Goal: Information Seeking & Learning: Find specific fact

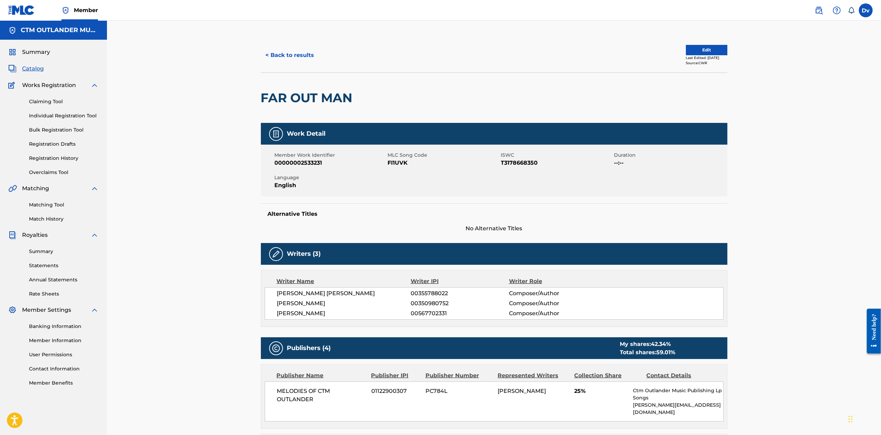
click at [50, 117] on link "Individual Registration Tool" at bounding box center [64, 115] width 70 height 7
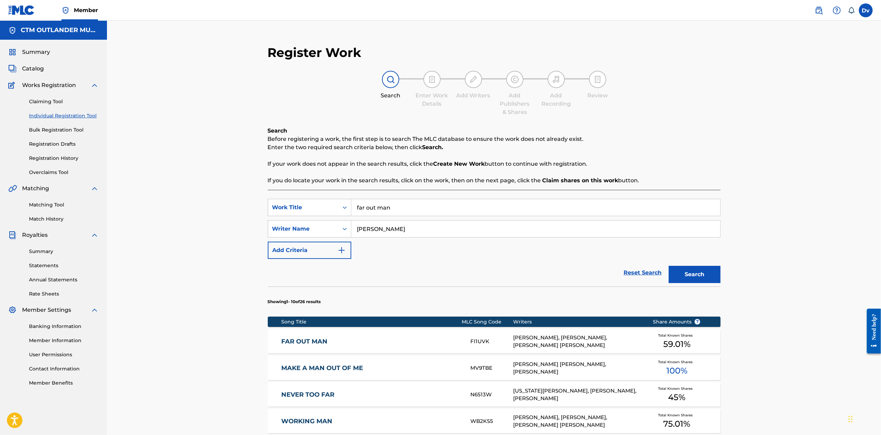
drag, startPoint x: 363, startPoint y: 201, endPoint x: 350, endPoint y: 198, distance: 13.7
click at [358, 199] on input "far out man" at bounding box center [535, 207] width 369 height 17
type input "got what i got"
click at [686, 274] on button "Search" at bounding box center [695, 274] width 52 height 17
click at [313, 341] on link "GOT WHAT I GOT" at bounding box center [371, 341] width 180 height 8
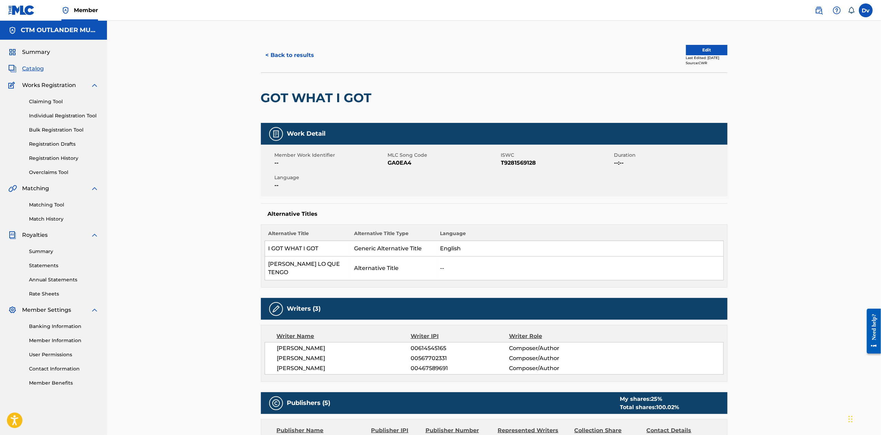
drag, startPoint x: 268, startPoint y: 46, endPoint x: 272, endPoint y: 52, distance: 7.6
click at [269, 48] on div "< Back to results Edit Last Edited: July 14, 2025 Source: CWR" at bounding box center [494, 55] width 467 height 35
click at [272, 52] on button "< Back to results" at bounding box center [290, 55] width 58 height 17
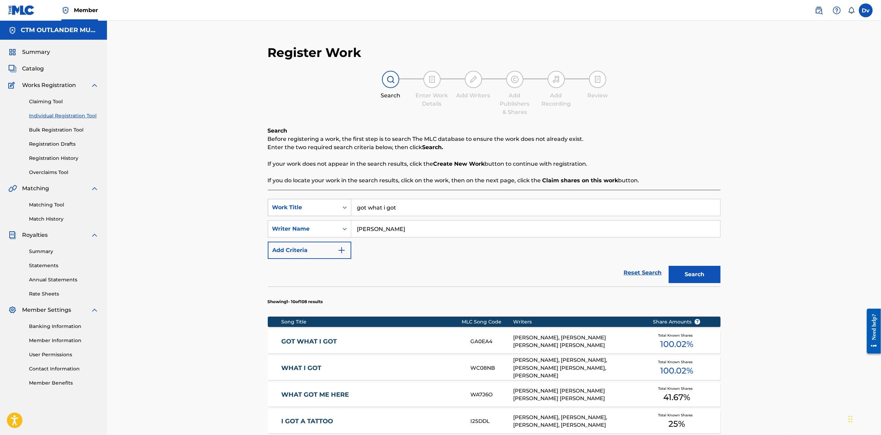
drag, startPoint x: 415, startPoint y: 210, endPoint x: 311, endPoint y: 201, distance: 105.3
click at [311, 202] on div "SearchWithCriteria9a05d53d-718e-4fc8-b9e9-feb79e71f513 Work Title got what i got" at bounding box center [494, 207] width 453 height 17
type input "mind on you"
click at [711, 281] on button "Search" at bounding box center [695, 274] width 52 height 17
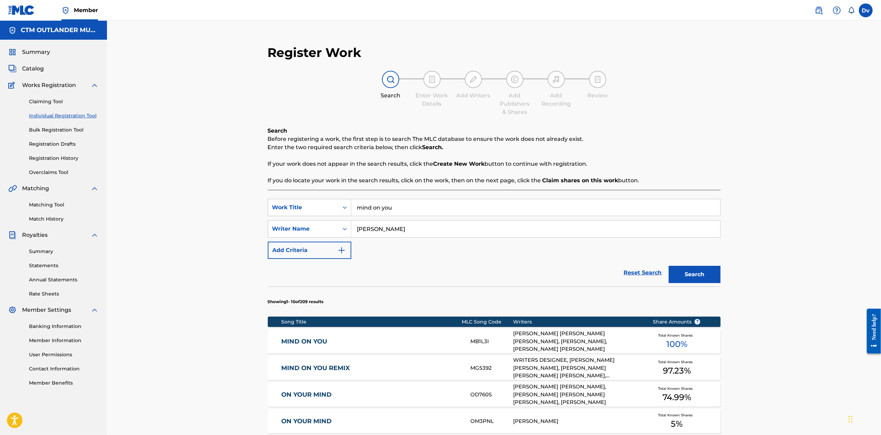
click at [314, 340] on link "MIND ON YOU" at bounding box center [371, 341] width 180 height 8
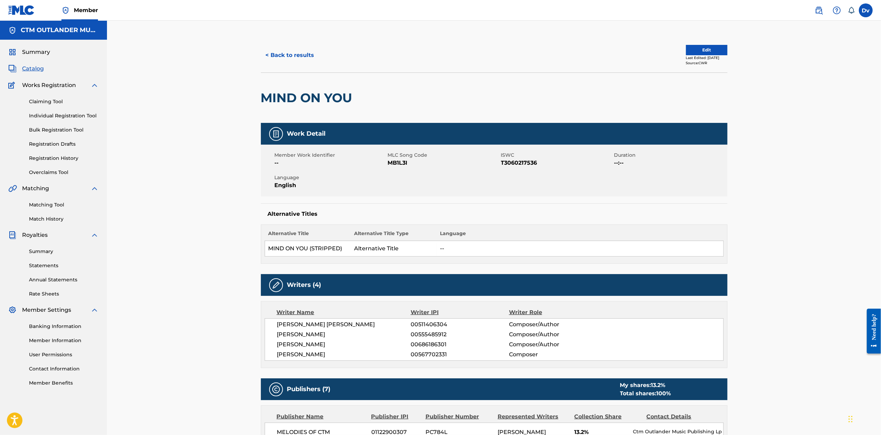
click at [290, 57] on button "< Back to results" at bounding box center [290, 55] width 58 height 17
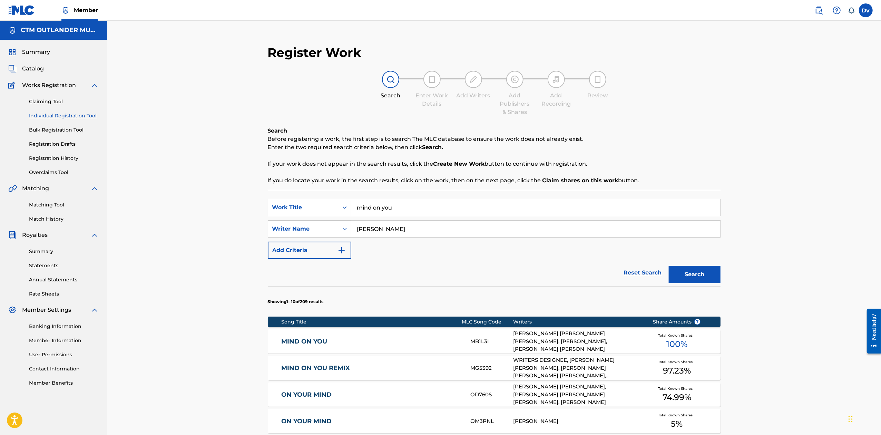
drag, startPoint x: 417, startPoint y: 198, endPoint x: 351, endPoint y: 195, distance: 66.0
click at [351, 195] on div "SearchWithCriteria9a05d53d-718e-4fc8-b9e9-feb79e71f513 Work Title mind on you S…" at bounding box center [494, 423] width 453 height 466
drag, startPoint x: 434, startPoint y: 210, endPoint x: 320, endPoint y: 203, distance: 113.7
click at [317, 202] on div "SearchWithCriteria9a05d53d-718e-4fc8-b9e9-feb79e71f513 Work Title mind on you" at bounding box center [494, 207] width 453 height 17
type input "GIRL LIKE YOU"
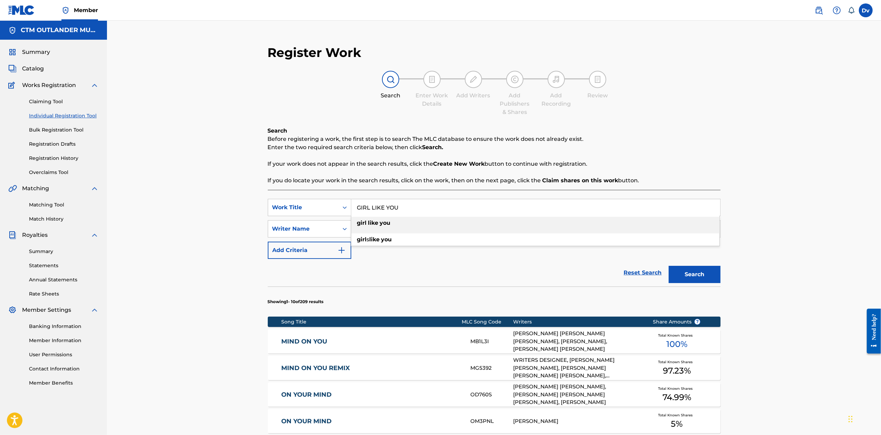
click at [377, 261] on div "Reset Search Search" at bounding box center [494, 273] width 453 height 28
click at [680, 269] on button "Search" at bounding box center [695, 274] width 52 height 17
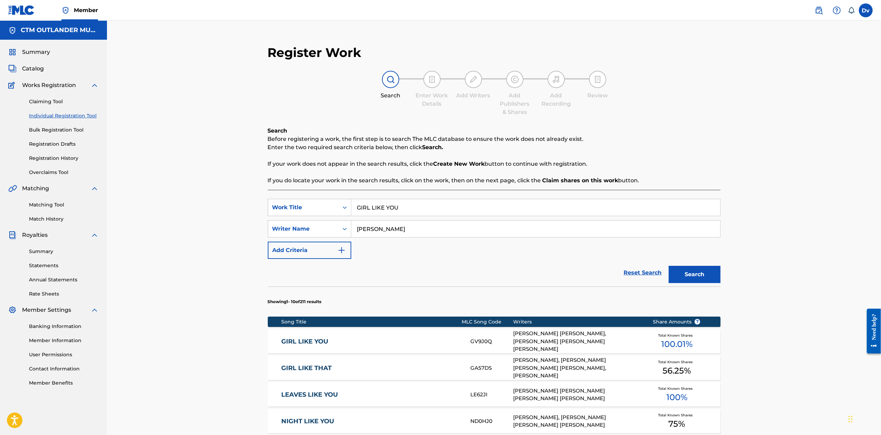
click at [311, 342] on link "GIRL LIKE YOU" at bounding box center [371, 341] width 180 height 8
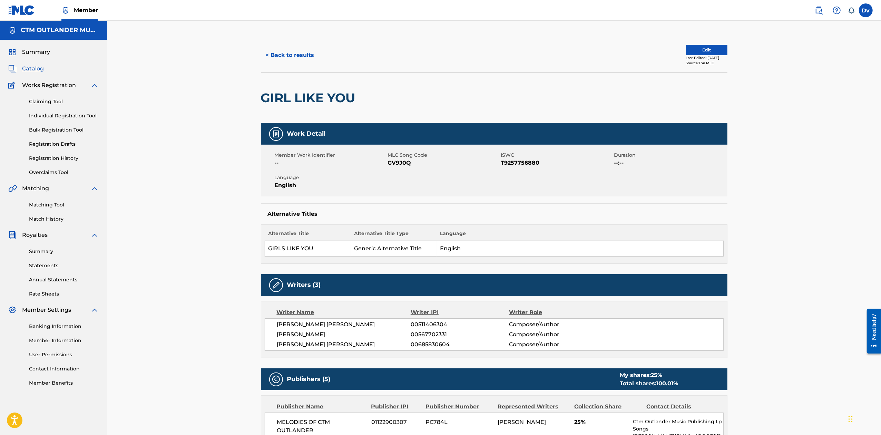
click at [307, 55] on button "< Back to results" at bounding box center [290, 55] width 58 height 17
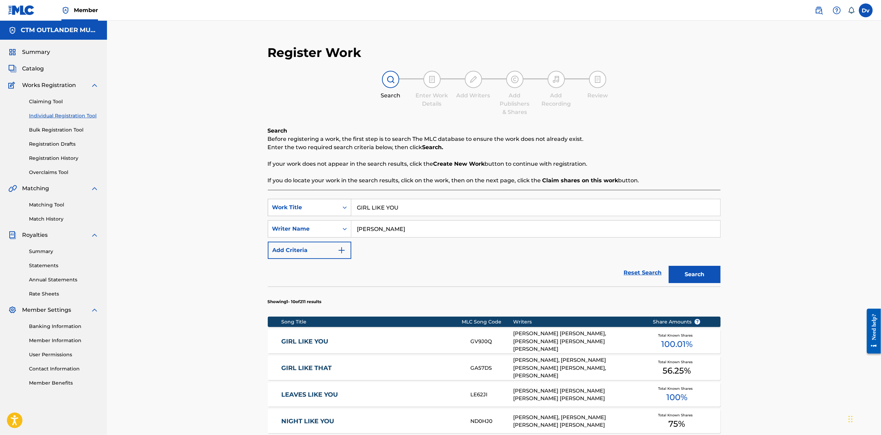
drag, startPoint x: 422, startPoint y: 205, endPoint x: 307, endPoint y: 204, distance: 114.9
click at [308, 204] on div "SearchWithCriteria9a05d53d-718e-4fc8-b9e9-feb79e71f513 Work Title GIRL LIKE YOU" at bounding box center [494, 207] width 453 height 17
type input "spirits an demons"
click at [488, 261] on div "Reset Search Search" at bounding box center [494, 273] width 453 height 28
click at [690, 278] on button "Search" at bounding box center [695, 274] width 52 height 17
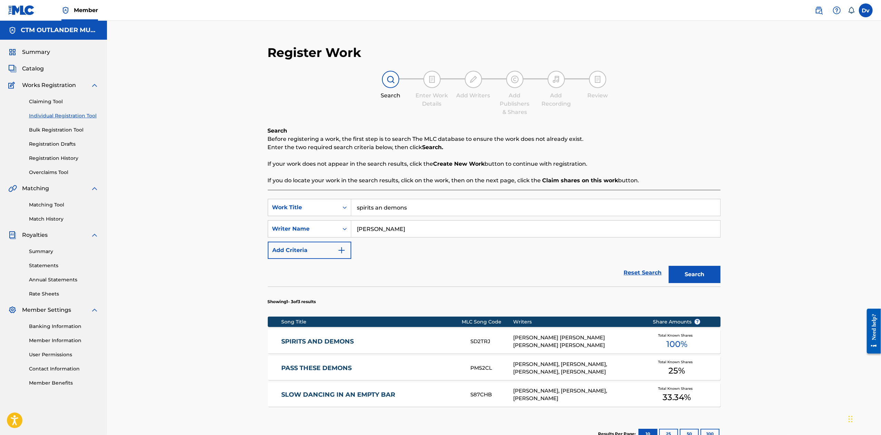
click at [330, 344] on link "SPIRITS AND DEMONS" at bounding box center [371, 341] width 180 height 8
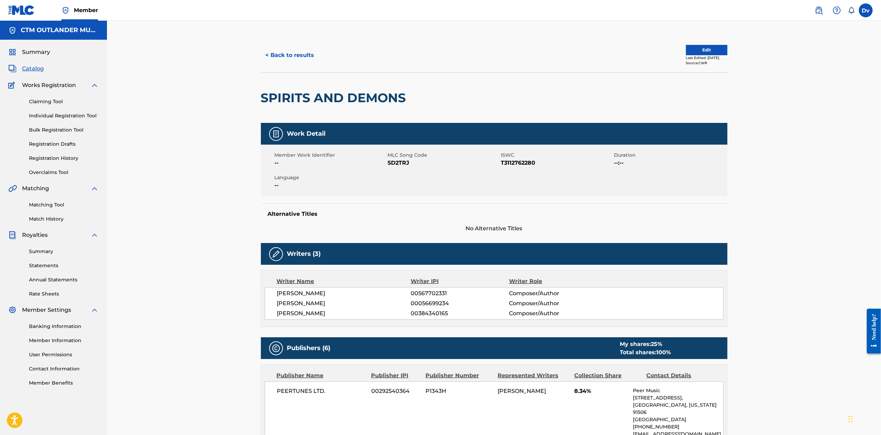
click at [289, 52] on button "< Back to results" at bounding box center [290, 55] width 58 height 17
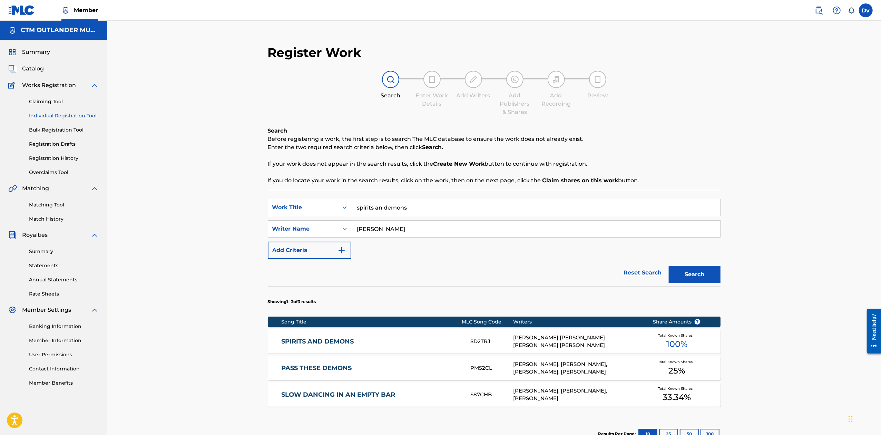
drag, startPoint x: 444, startPoint y: 210, endPoint x: 112, endPoint y: 189, distance: 332.2
click at [112, 189] on div "Register Work Search Enter Work Details Add Writers Add Publishers & Shares Add…" at bounding box center [494, 259] width 774 height 477
paste input "BLAME IT ON YOU"
type input "BLAME IT ON YOU"
click at [522, 274] on div "Reset Search Search" at bounding box center [494, 273] width 453 height 28
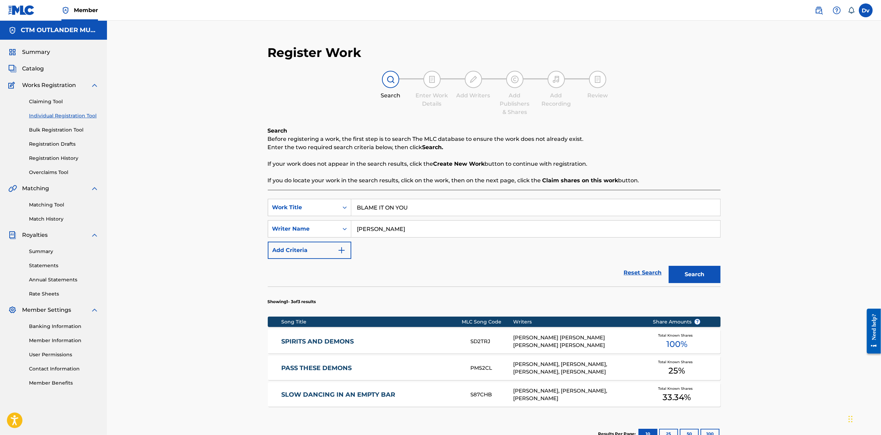
click at [700, 272] on button "Search" at bounding box center [695, 274] width 52 height 17
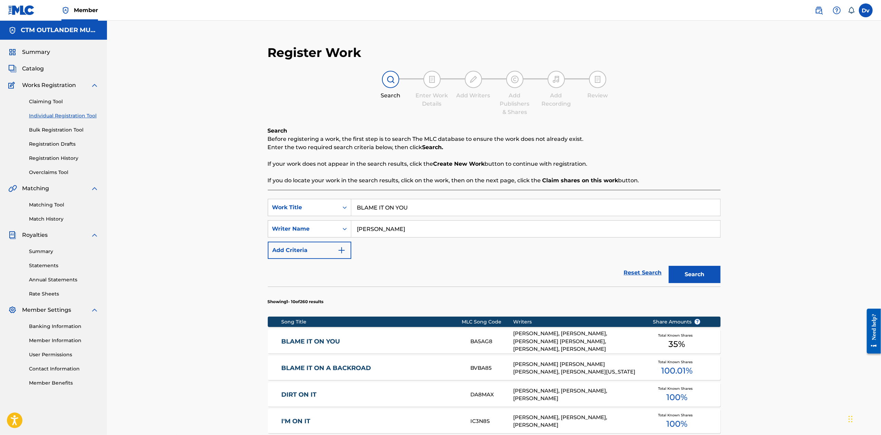
click at [305, 339] on link "BLAME IT ON YOU" at bounding box center [371, 341] width 180 height 8
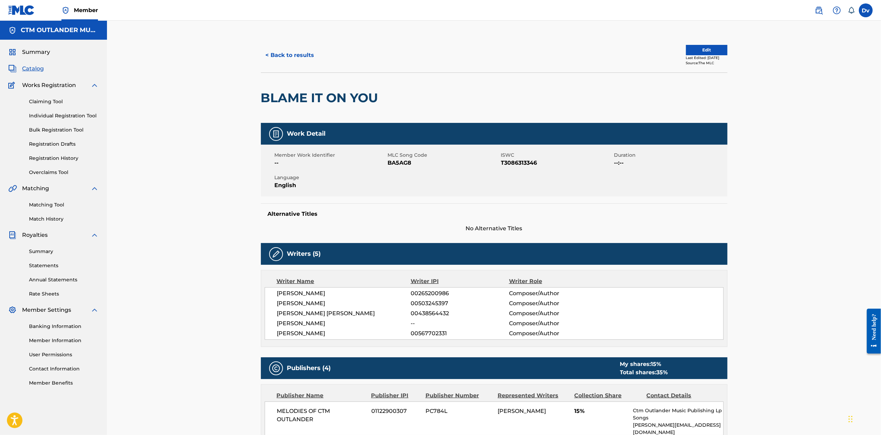
click at [307, 52] on button "< Back to results" at bounding box center [290, 55] width 58 height 17
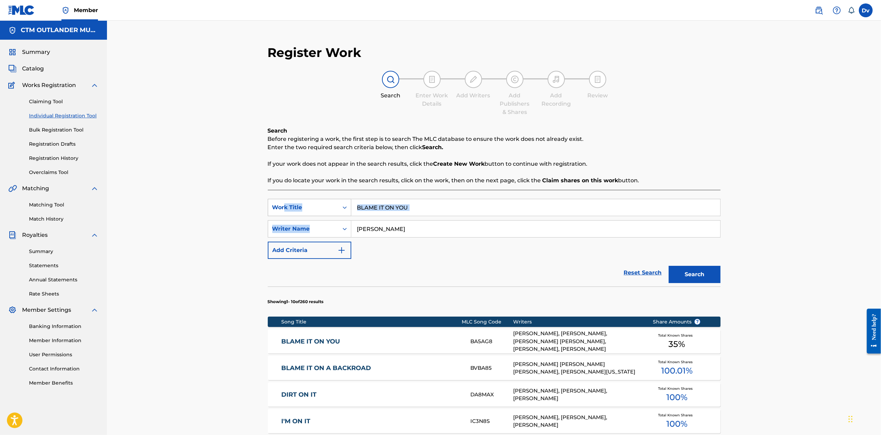
drag, startPoint x: 432, startPoint y: 219, endPoint x: 297, endPoint y: 205, distance: 135.3
click at [274, 196] on div "SearchWithCriteria9a05d53d-718e-4fc8-b9e9-feb79e71f513 Work Title BLAME IT ON Y…" at bounding box center [494, 423] width 453 height 466
click at [487, 210] on input "BLAME IT ON YOU" at bounding box center [535, 207] width 369 height 17
drag, startPoint x: 484, startPoint y: 214, endPoint x: 342, endPoint y: 207, distance: 142.3
click at [342, 207] on div "SearchWithCriteria9a05d53d-718e-4fc8-b9e9-feb79e71f513 Work Title BLAME IT ON Y…" at bounding box center [494, 207] width 453 height 17
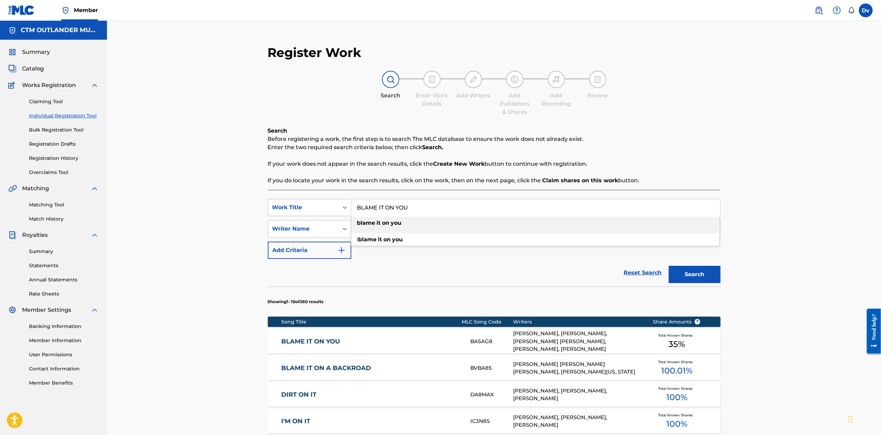
paste input "35'S"
click at [669, 266] on button "Search" at bounding box center [695, 274] width 52 height 17
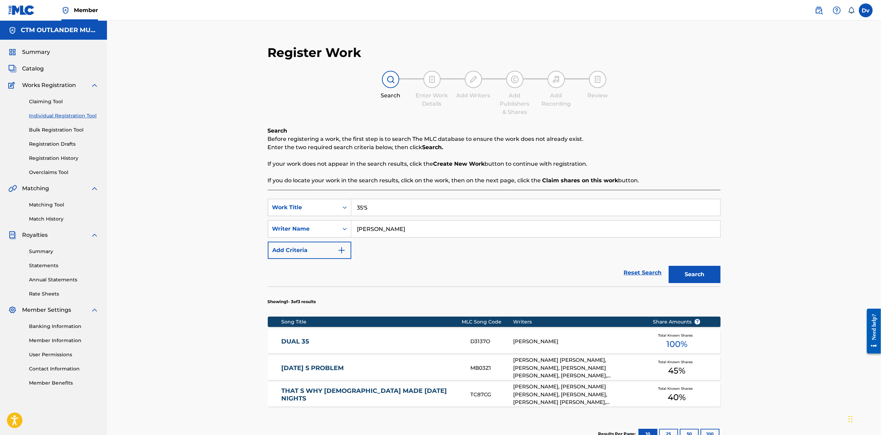
click at [365, 210] on input "35'S" at bounding box center [535, 207] width 369 height 17
type input "35s"
click at [704, 274] on button "Search" at bounding box center [695, 274] width 52 height 17
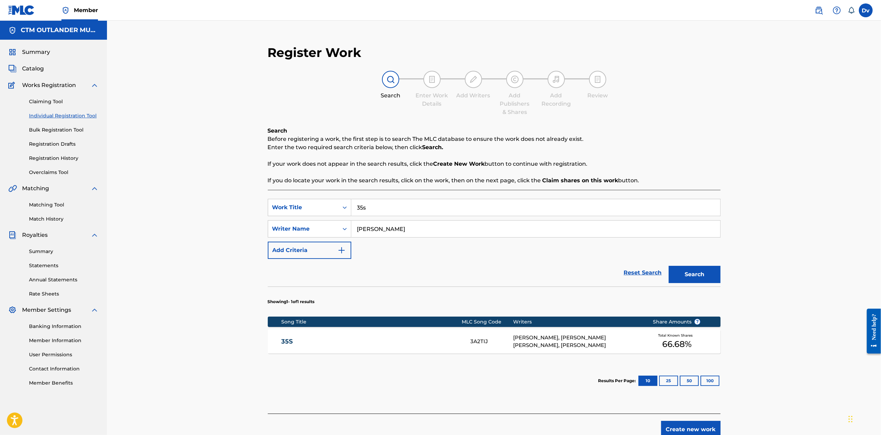
click at [282, 343] on link "35S" at bounding box center [371, 341] width 180 height 8
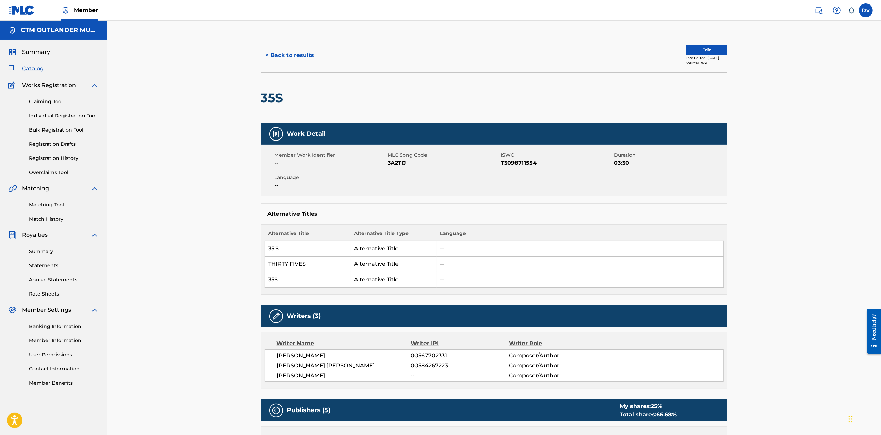
click at [306, 60] on button "< Back to results" at bounding box center [290, 55] width 58 height 17
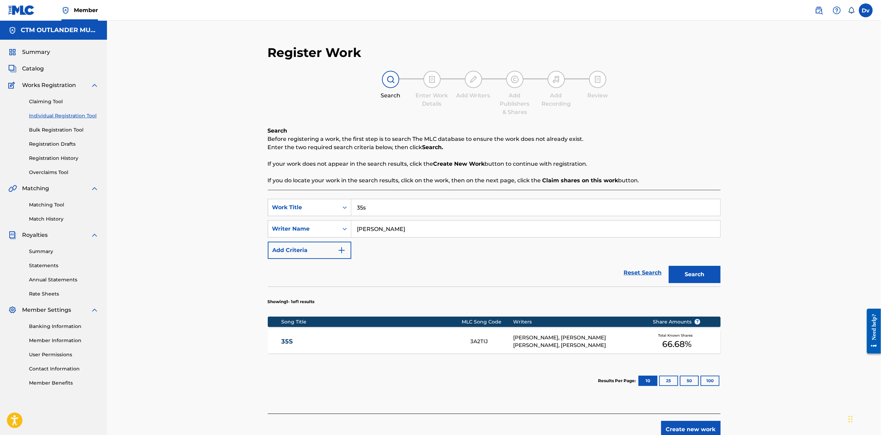
drag, startPoint x: 444, startPoint y: 206, endPoint x: 288, endPoint y: 195, distance: 157.0
click at [294, 195] on div "SearchWithCriteria9a05d53d-718e-4fc8-b9e9-feb79e71f513 Work Title 35s SearchWit…" at bounding box center [494, 302] width 453 height 224
paste input "THIS HEART"
type input "this heart"
click at [687, 275] on button "Search" at bounding box center [695, 274] width 52 height 17
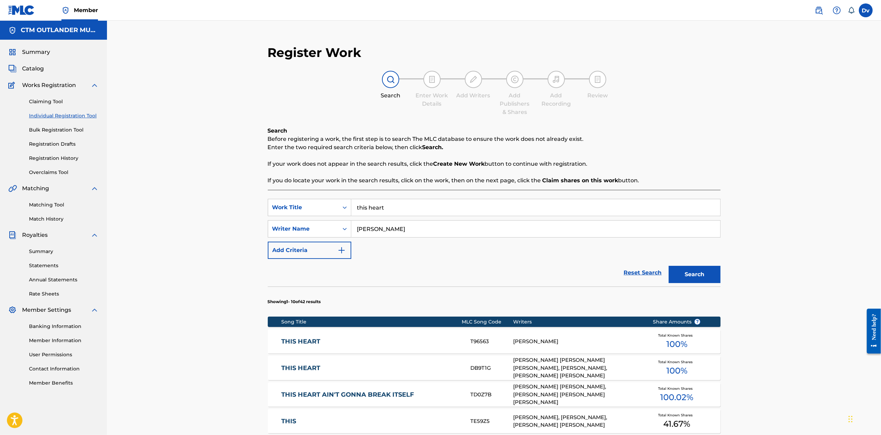
click at [298, 367] on link "THIS HEART" at bounding box center [371, 368] width 180 height 8
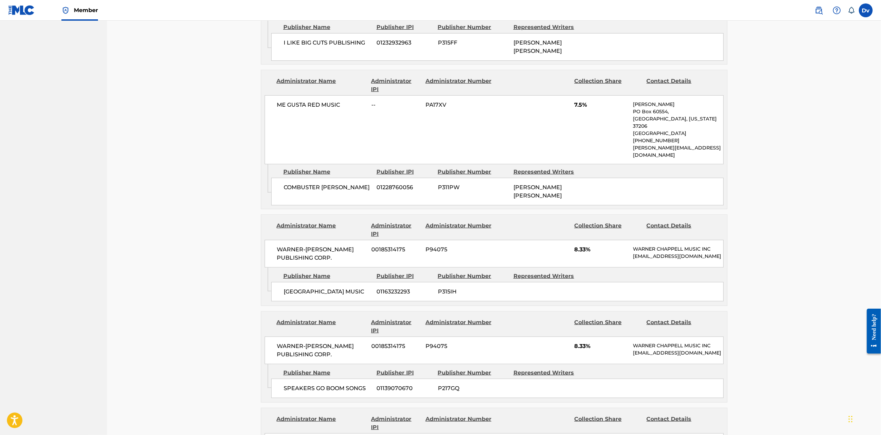
scroll to position [552, 0]
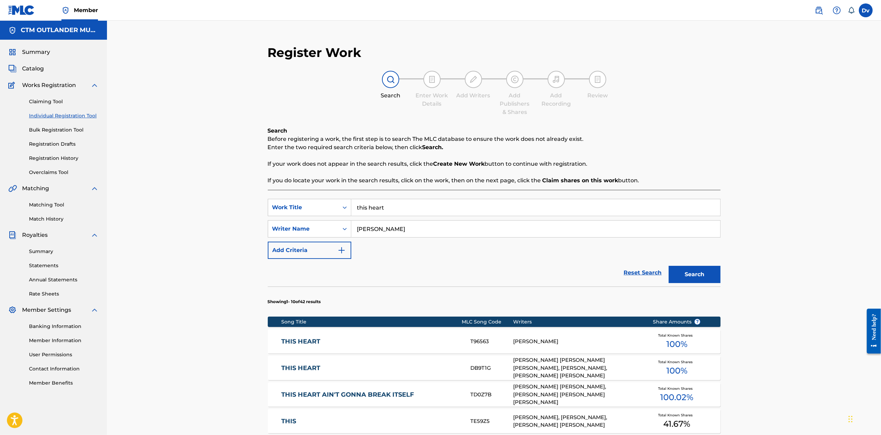
click at [331, 340] on link "THIS HEART" at bounding box center [371, 341] width 180 height 8
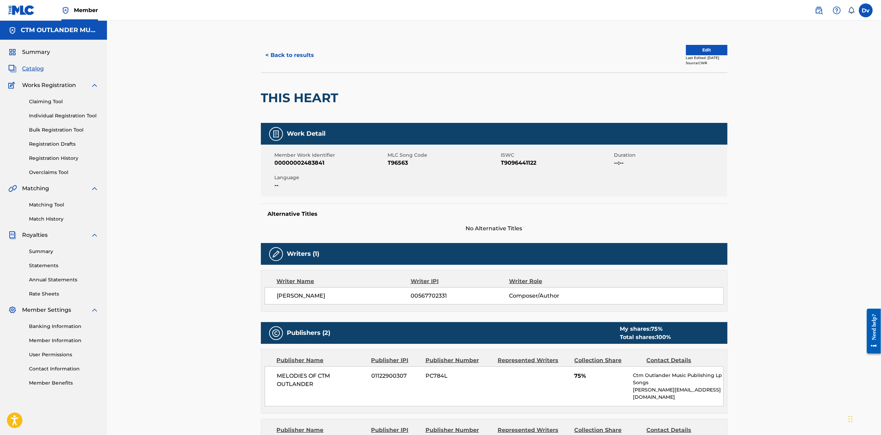
click at [287, 50] on button "< Back to results" at bounding box center [290, 55] width 58 height 17
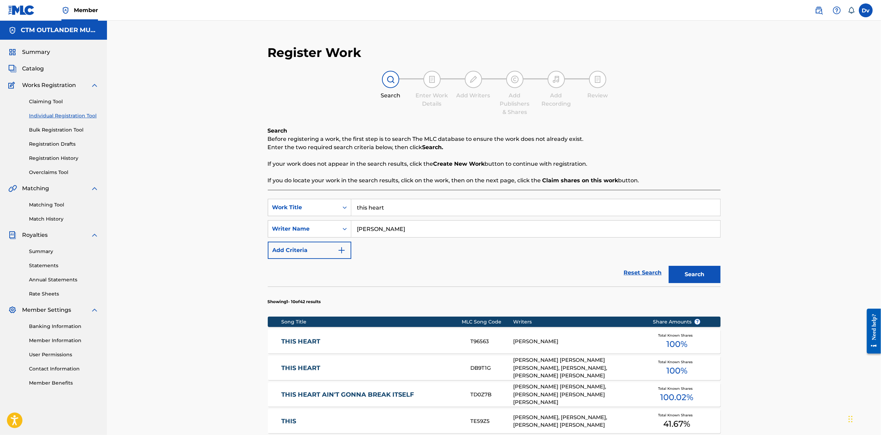
drag, startPoint x: 395, startPoint y: 210, endPoint x: 285, endPoint y: 194, distance: 111.2
click at [293, 195] on div "SearchWithCriteria9a05d53d-718e-4fc8-b9e9-feb79e71f513 Work Title this heart Se…" at bounding box center [494, 423] width 453 height 466
paste input "AIN'T ENOUGH COWBOY"
type input "AIN'T ENOUGH COWBOY"
click at [669, 266] on button "Search" at bounding box center [695, 274] width 52 height 17
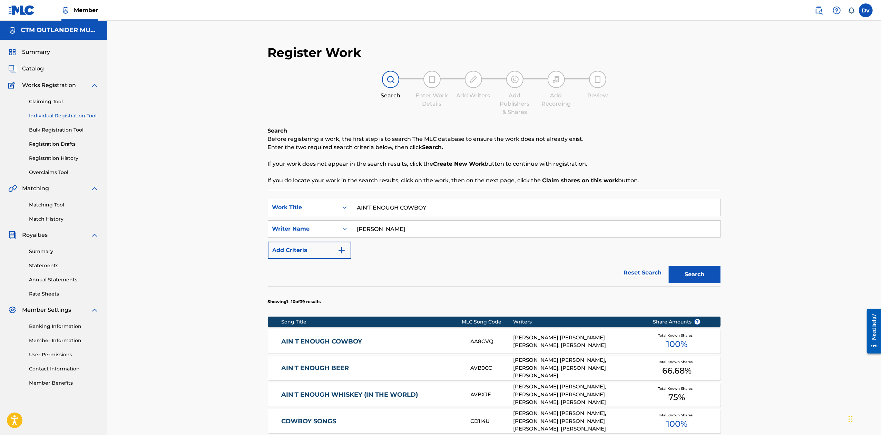
click at [333, 341] on link "AIN T ENOUGH COWBOY" at bounding box center [371, 341] width 180 height 8
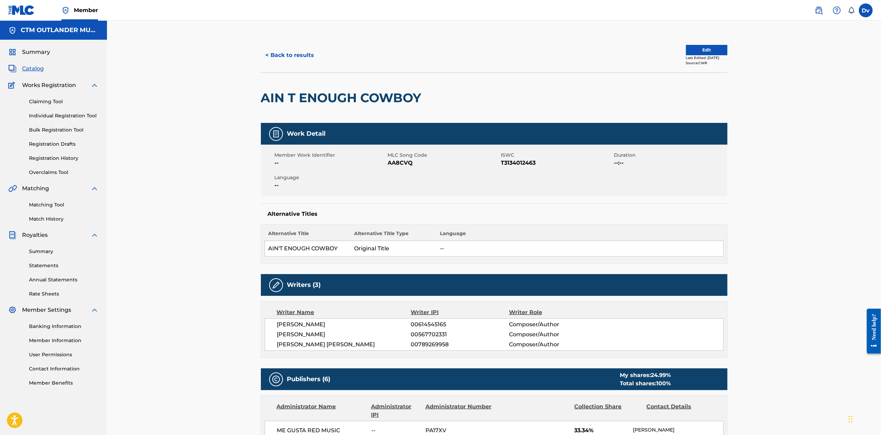
click at [291, 55] on button "< Back to results" at bounding box center [290, 55] width 58 height 17
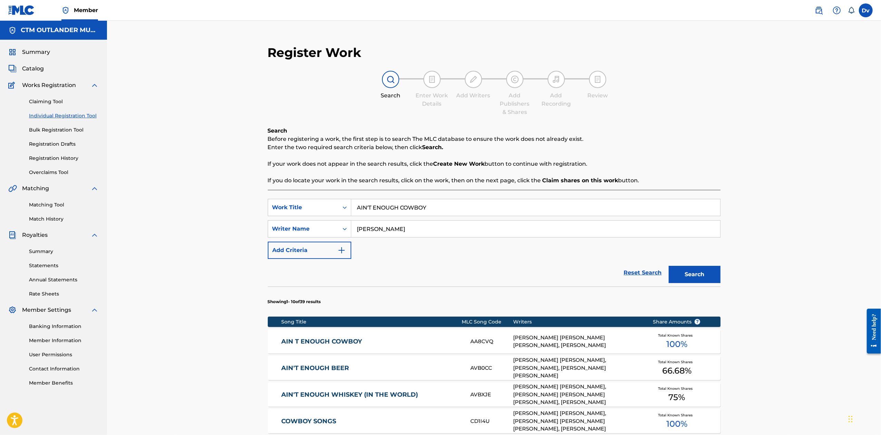
drag, startPoint x: 460, startPoint y: 212, endPoint x: 232, endPoint y: 189, distance: 228.5
click at [236, 195] on div "Register Work Search Enter Work Details Add Writers Add Publishers & Shares Add…" at bounding box center [494, 354] width 774 height 666
paste input "I DON T SMOKE"
type input "I DON T SMOKE\"
click at [669, 266] on button "Search" at bounding box center [695, 274] width 52 height 17
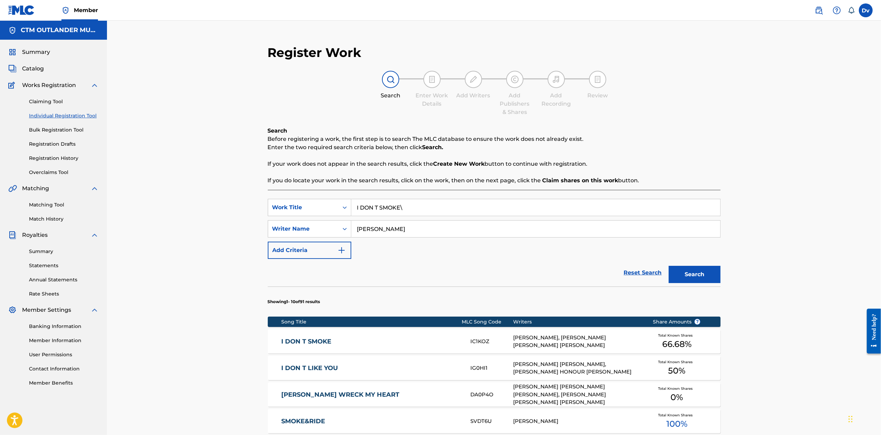
click at [669, 266] on button "Search" at bounding box center [695, 274] width 52 height 17
click at [311, 343] on link "I DON T SMOKE" at bounding box center [371, 341] width 180 height 8
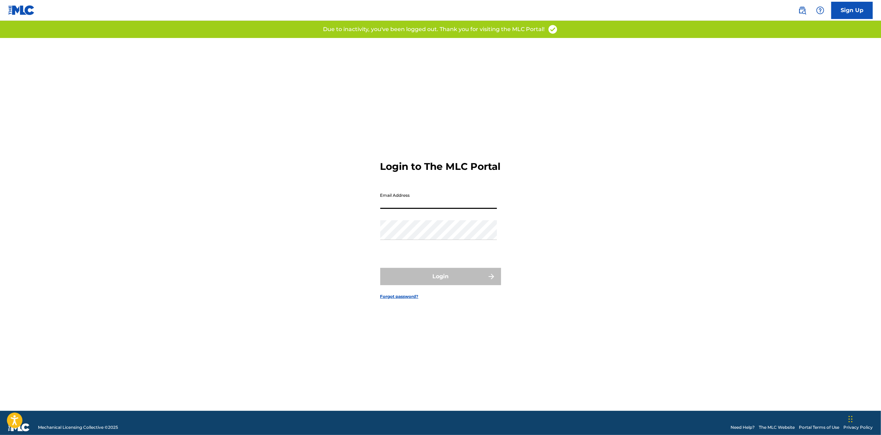
click at [425, 199] on input "Email Address" at bounding box center [438, 199] width 117 height 20
click at [408, 206] on input "Email Address" at bounding box center [438, 199] width 117 height 20
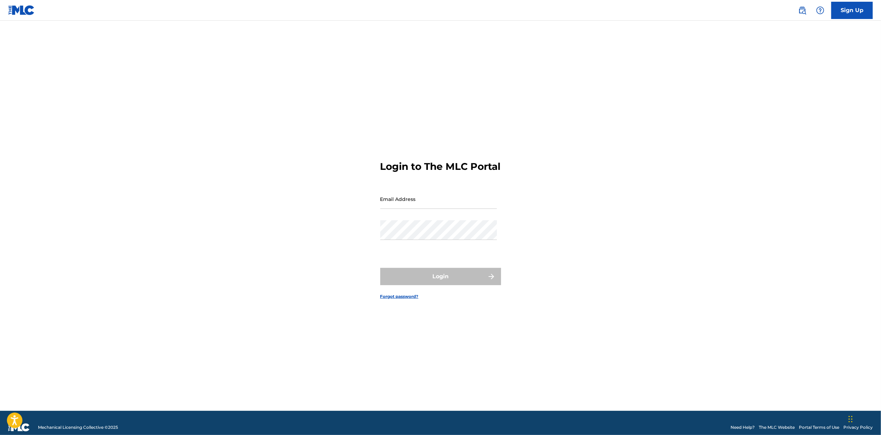
click at [449, 219] on div "Email Address" at bounding box center [438, 204] width 117 height 31
click at [462, 209] on input "Email Address" at bounding box center [438, 199] width 117 height 20
click at [464, 208] on input "Email Address" at bounding box center [438, 199] width 117 height 20
click at [438, 208] on input "Email Address" at bounding box center [438, 199] width 117 height 20
paste input "[PERSON_NAME][EMAIL_ADDRESS][DOMAIN_NAME]"
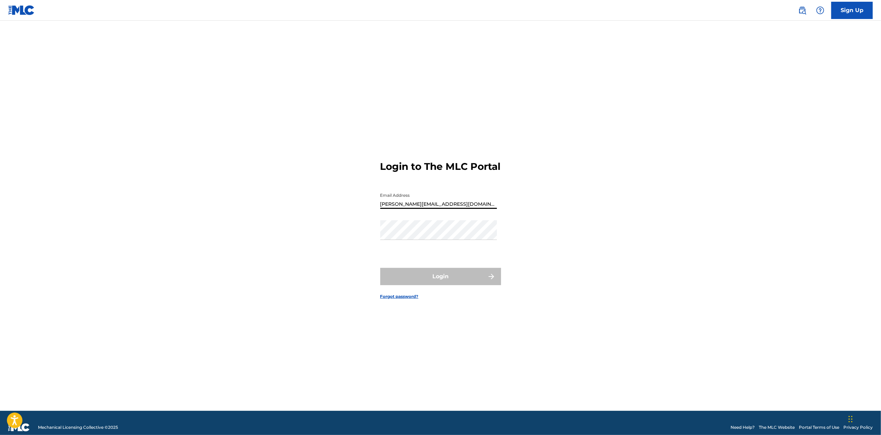
type input "[PERSON_NAME][EMAIL_ADDRESS][DOMAIN_NAME]"
click at [440, 285] on button "Login" at bounding box center [440, 276] width 121 height 17
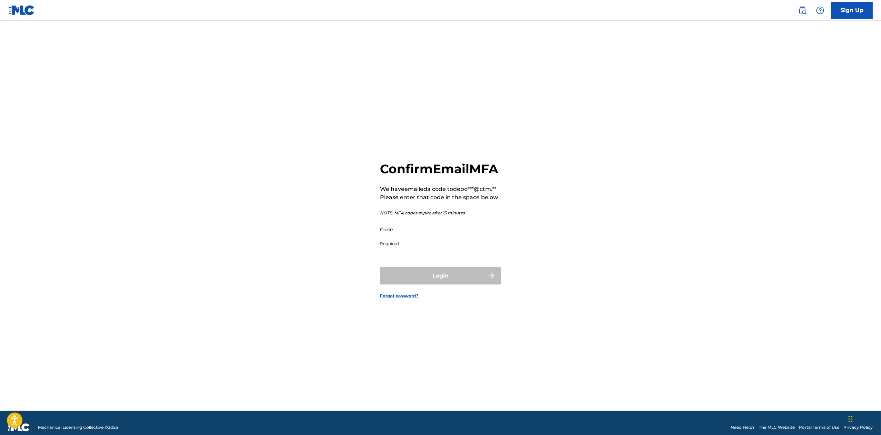
click at [413, 239] on input "Code" at bounding box center [438, 229] width 117 height 20
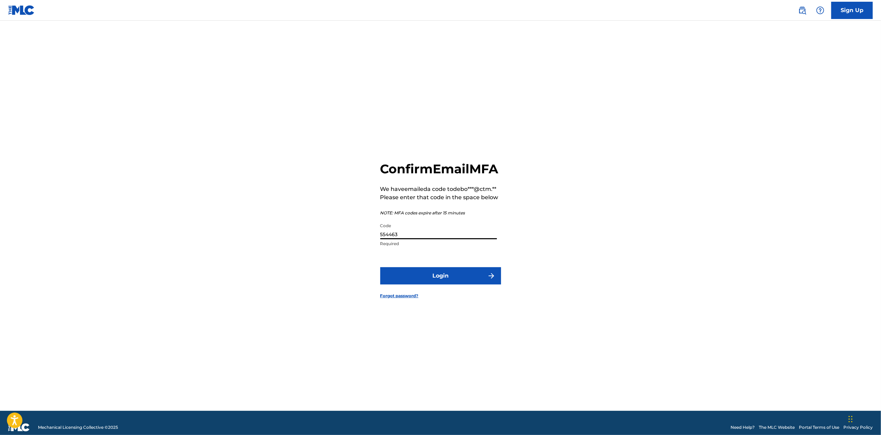
type input "554463"
click at [380, 267] on button "Login" at bounding box center [440, 275] width 121 height 17
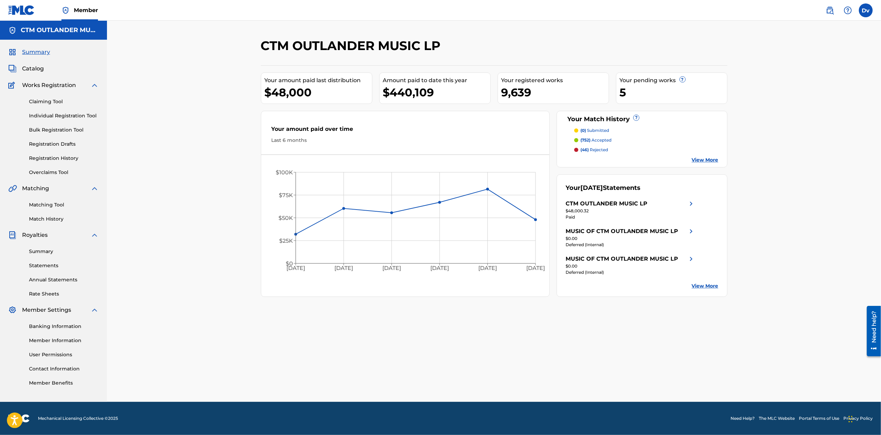
click at [39, 115] on link "Individual Registration Tool" at bounding box center [64, 115] width 70 height 7
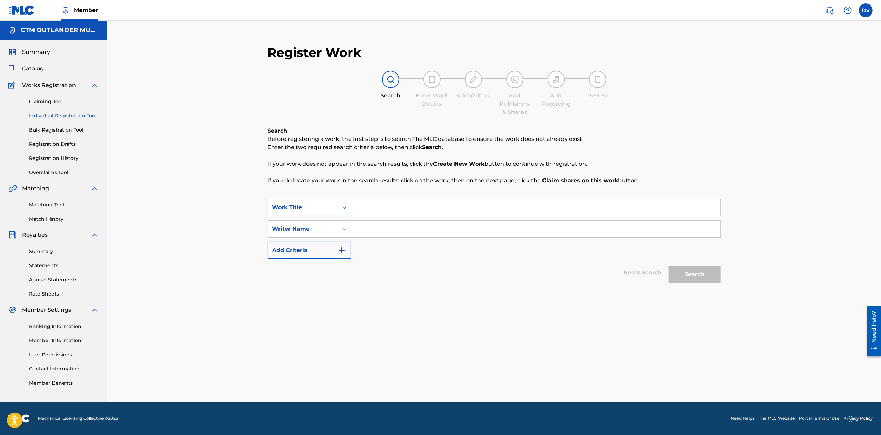
click at [484, 213] on input "Search Form" at bounding box center [535, 207] width 369 height 17
paste input "I DON T SMOKE"
type input "I DON T SMOKE"
drag, startPoint x: 473, startPoint y: 288, endPoint x: 391, endPoint y: 224, distance: 103.5
click at [472, 287] on div "SearchWithCriteria5f95201d-a5f8-4e90-9dd8-662b4def61f6 Work Title I DON T SMOKE…" at bounding box center [494, 246] width 453 height 113
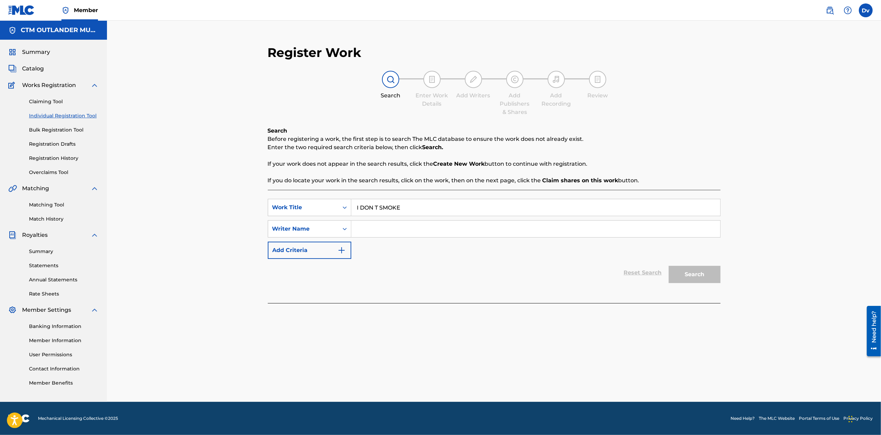
drag, startPoint x: 390, startPoint y: 222, endPoint x: 387, endPoint y: 225, distance: 4.7
click at [390, 222] on input "Search Form" at bounding box center [535, 228] width 369 height 17
type input "[PERSON_NAME]"
click at [669, 266] on button "Search" at bounding box center [695, 274] width 52 height 17
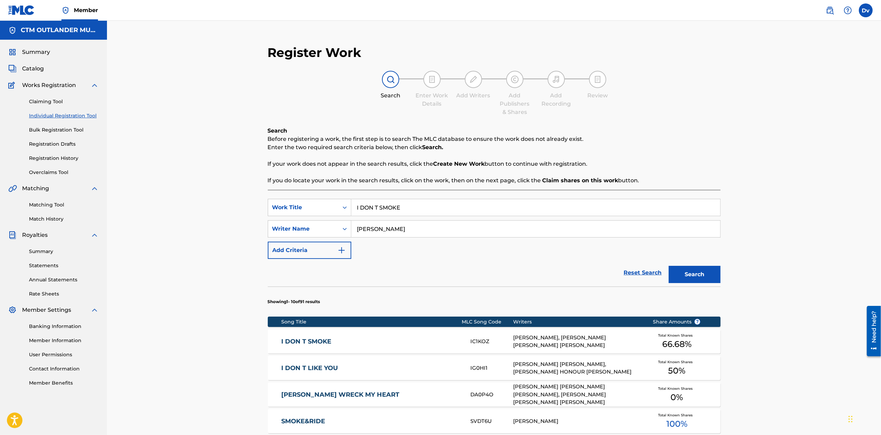
click at [322, 338] on link "I DON T SMOKE" at bounding box center [371, 341] width 180 height 8
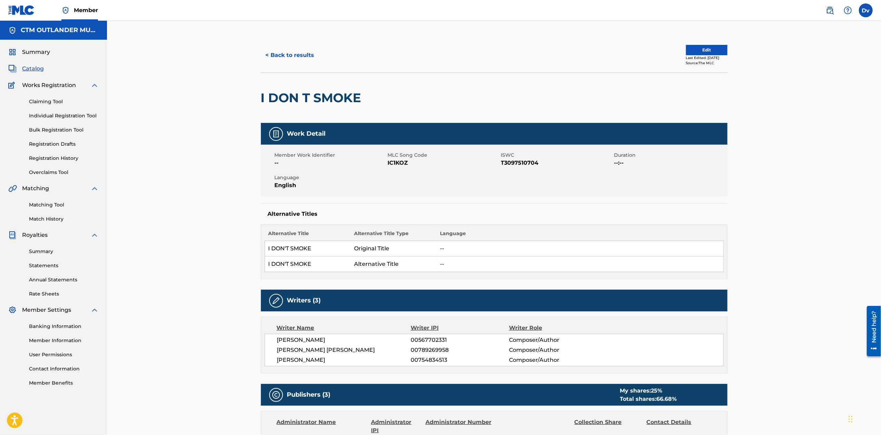
click at [288, 55] on button "< Back to results" at bounding box center [290, 55] width 58 height 17
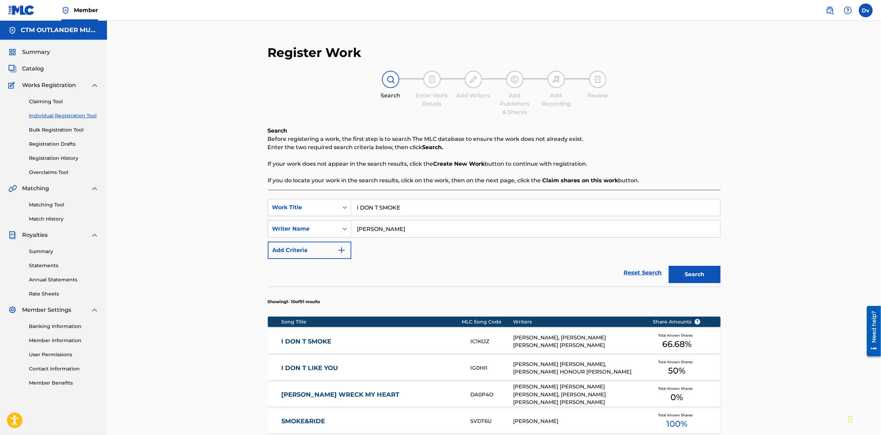
drag, startPoint x: 416, startPoint y: 208, endPoint x: 279, endPoint y: 192, distance: 137.6
click at [284, 193] on div "SearchWithCriteria5f95201d-a5f8-4e90-9dd8-662b4def61f6 Work Title I DON T SMOKE…" at bounding box center [494, 423] width 453 height 466
paste input "DIRT ON IT"
type input "dirt on it"
click at [679, 273] on button "Search" at bounding box center [695, 274] width 52 height 17
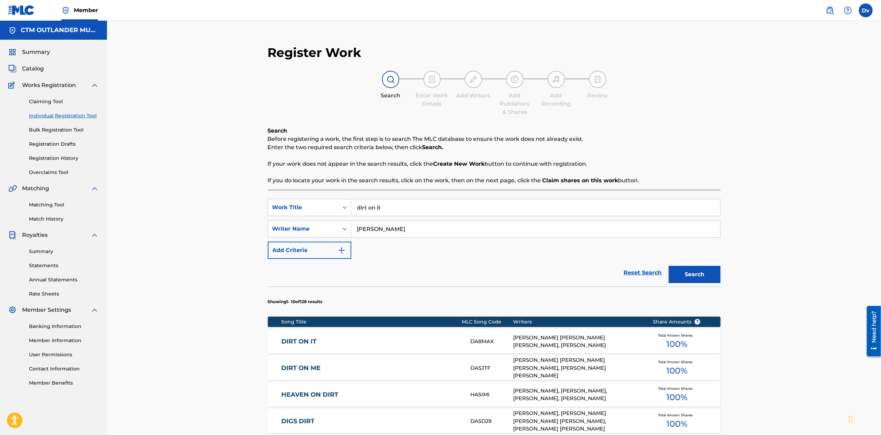
click at [311, 340] on link "DIRT ON IT" at bounding box center [371, 341] width 180 height 8
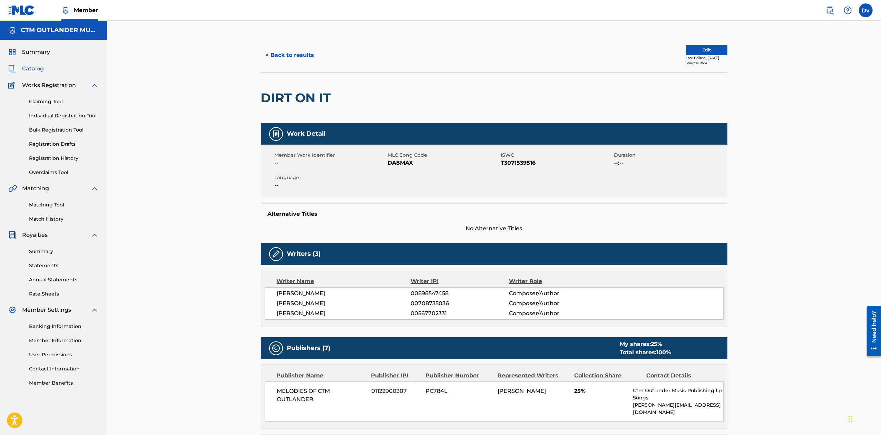
click at [299, 51] on button "< Back to results" at bounding box center [290, 55] width 58 height 17
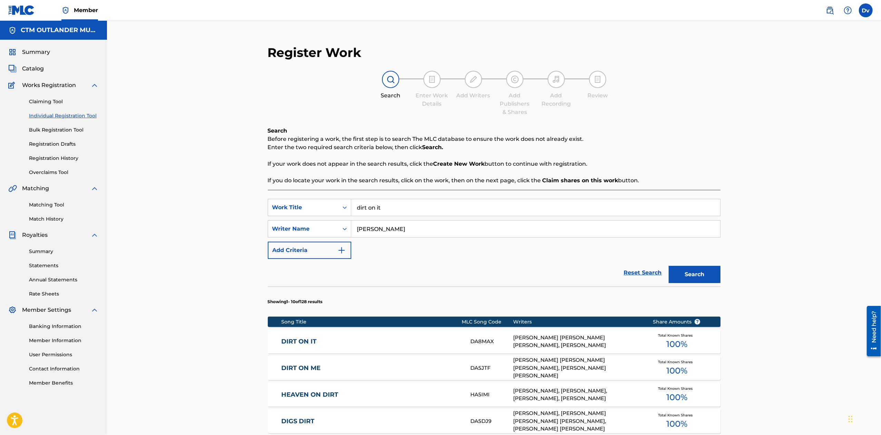
drag, startPoint x: 389, startPoint y: 208, endPoint x: 311, endPoint y: 196, distance: 78.9
click at [312, 196] on div "SearchWithCriteria5f95201d-a5f8-4e90-9dd8-662b4def61f6 Work Title dirt on it Se…" at bounding box center [494, 423] width 453 height 466
type input "miss summer"
click at [699, 273] on button "Search" at bounding box center [695, 274] width 52 height 17
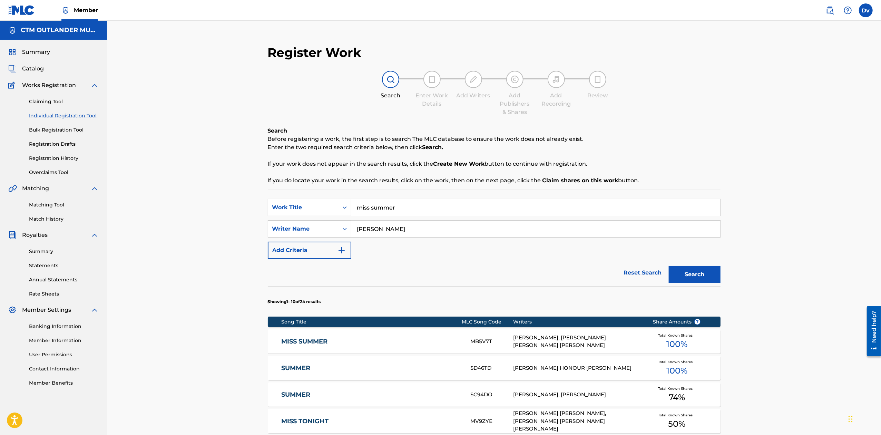
click at [301, 341] on link "MISS SUMMER" at bounding box center [371, 341] width 180 height 8
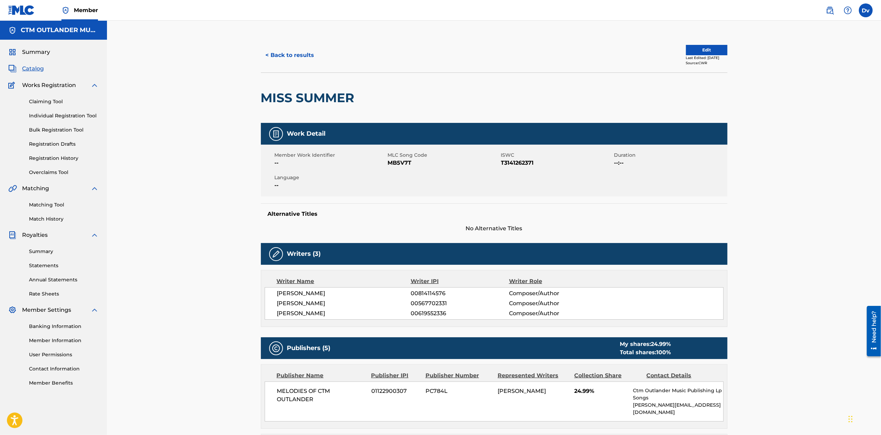
click at [288, 56] on button "< Back to results" at bounding box center [290, 55] width 58 height 17
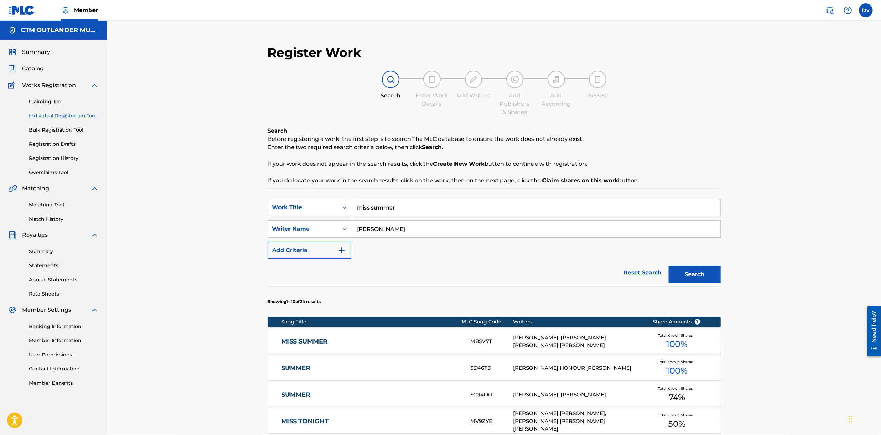
drag, startPoint x: 422, startPoint y: 209, endPoint x: 239, endPoint y: 205, distance: 182.2
click at [264, 205] on div "Register Work Search Enter Work Details Add Writers Add Publishers & Shares Add…" at bounding box center [494, 362] width 467 height 649
paste input "CAME HERE TO DRINK"
type input "came here to drink"
click at [685, 268] on button "Search" at bounding box center [695, 274] width 52 height 17
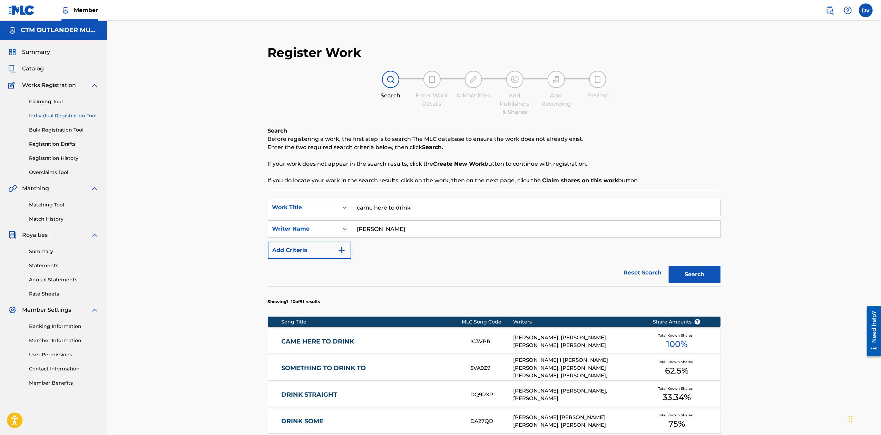
click at [322, 341] on link "CAME HERE TO DRINK" at bounding box center [371, 341] width 180 height 8
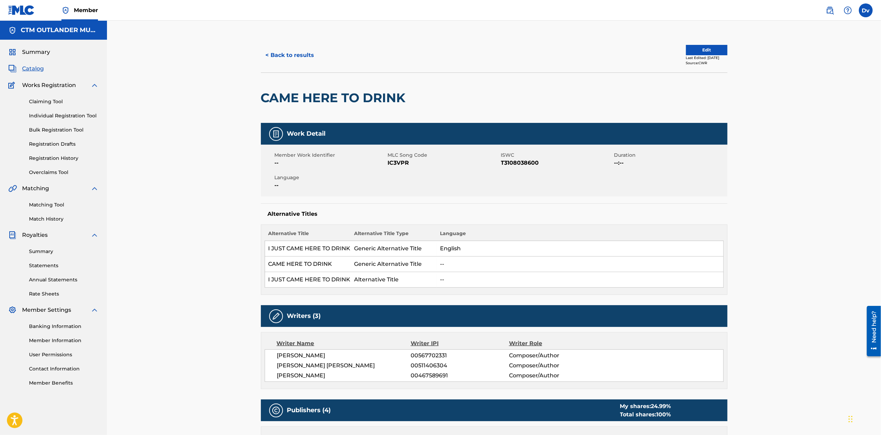
click at [289, 50] on button "< Back to results" at bounding box center [290, 55] width 58 height 17
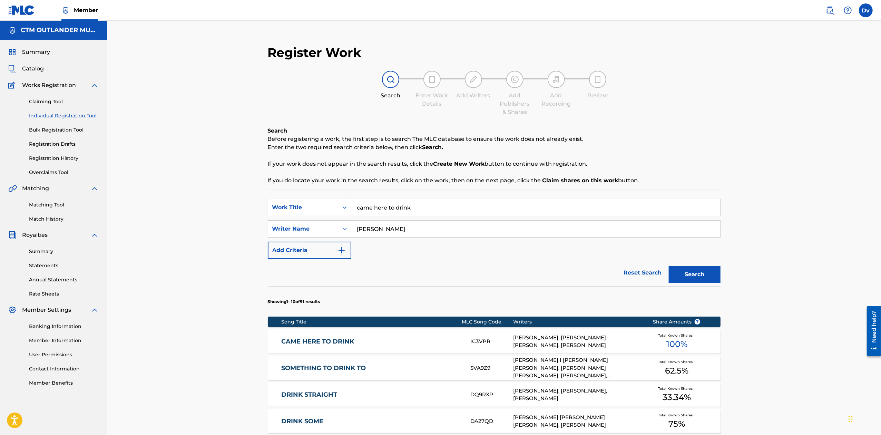
drag, startPoint x: 436, startPoint y: 214, endPoint x: 257, endPoint y: 207, distance: 179.9
click at [316, 208] on div "SearchWithCriteria5f95201d-a5f8-4e90-9dd8-662b4def61f6 Work Title came here to …" at bounding box center [494, 207] width 453 height 17
paste input "COWBOY KILLER"
type input "cowboy killer"
click at [705, 279] on button "Search" at bounding box center [695, 274] width 52 height 17
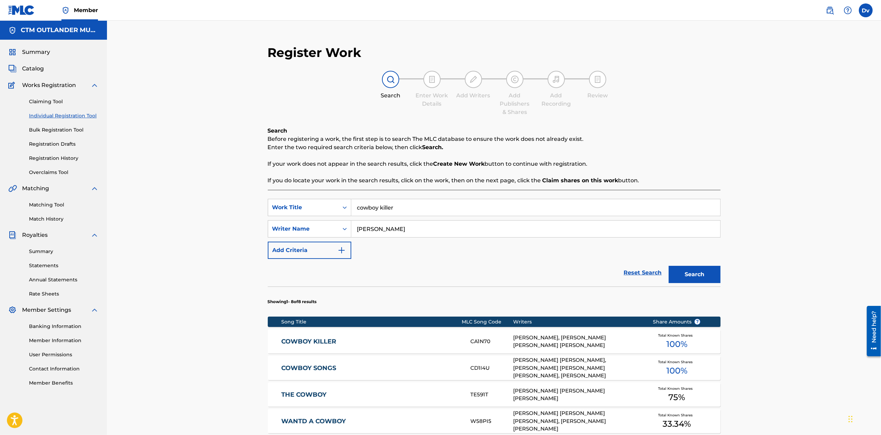
click at [323, 344] on link "COWBOY KILLER" at bounding box center [371, 341] width 180 height 8
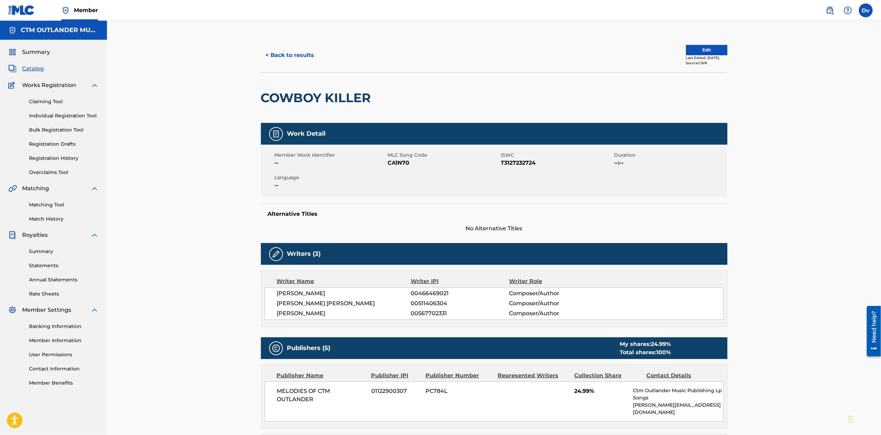
click at [282, 54] on button "< Back to results" at bounding box center [290, 55] width 58 height 17
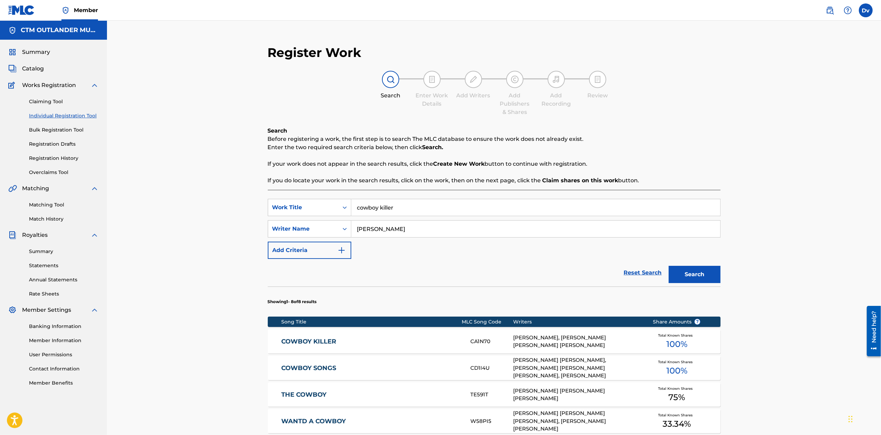
drag, startPoint x: 415, startPoint y: 206, endPoint x: 223, endPoint y: 197, distance: 192.1
click at [250, 205] on div "Register Work Search Enter Work Details Add Writers Add Publishers & Shares Add…" at bounding box center [494, 326] width 774 height 610
paste input "AFTER YOU"
type input "after you"
click at [706, 276] on button "Search" at bounding box center [695, 274] width 52 height 17
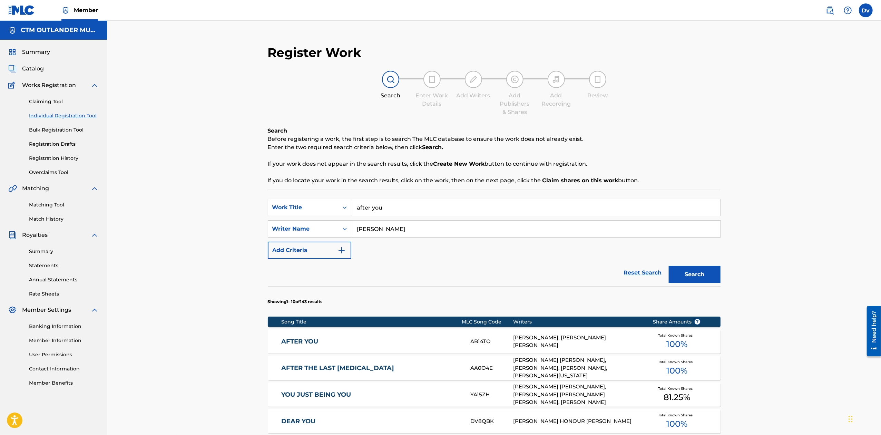
click at [292, 339] on link "AFTER YOU" at bounding box center [371, 341] width 180 height 8
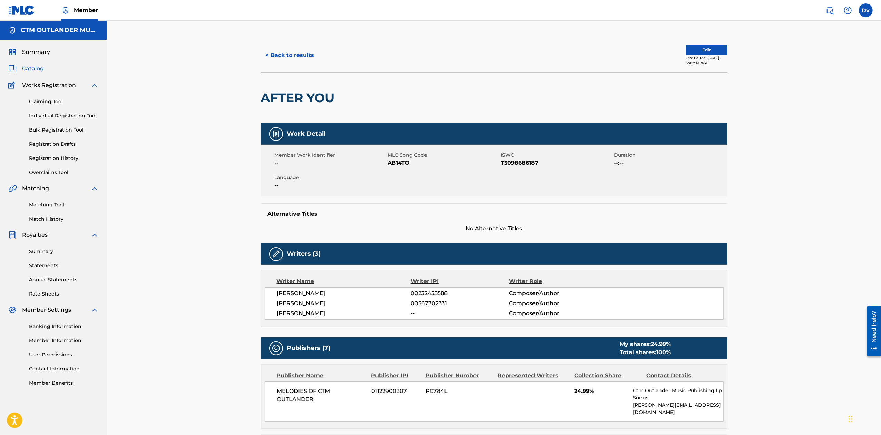
click at [299, 56] on button "< Back to results" at bounding box center [290, 55] width 58 height 17
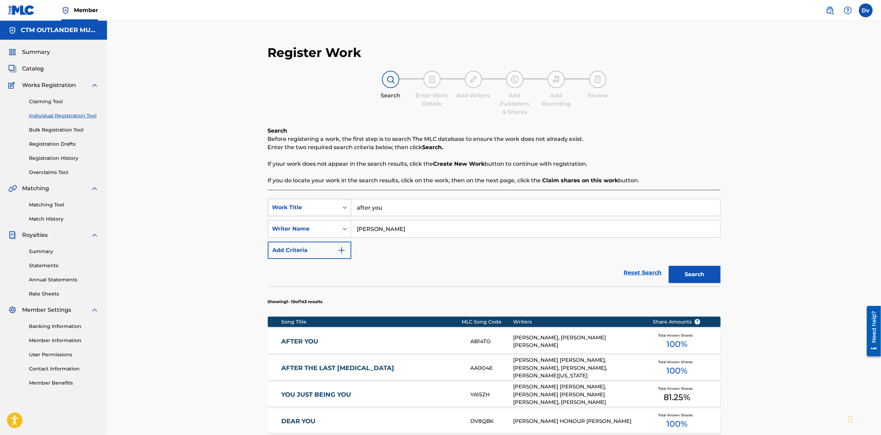
drag, startPoint x: 401, startPoint y: 213, endPoint x: 273, endPoint y: 200, distance: 128.6
click at [297, 207] on div "SearchWithCriteria5f95201d-a5f8-4e90-9dd8-662b4def61f6 Work Title after you" at bounding box center [494, 207] width 453 height 17
paste input "SHE LIKES IT"
type input "she likes it"
click at [681, 263] on div "Search" at bounding box center [692, 273] width 55 height 28
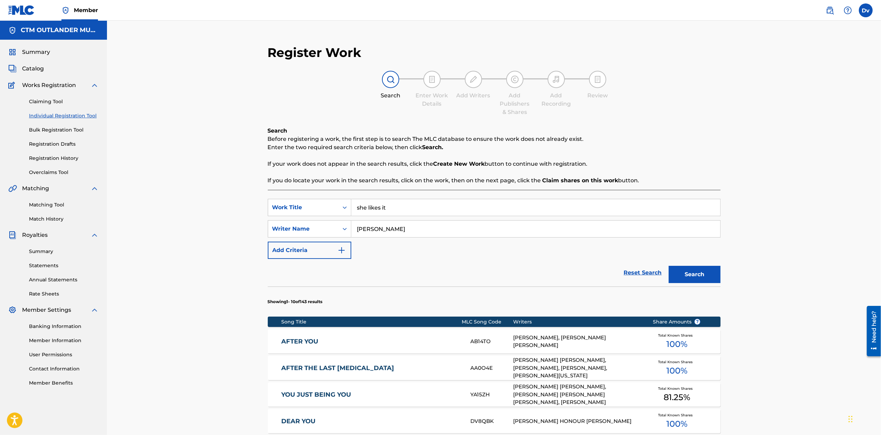
click at [687, 270] on button "Search" at bounding box center [695, 274] width 52 height 17
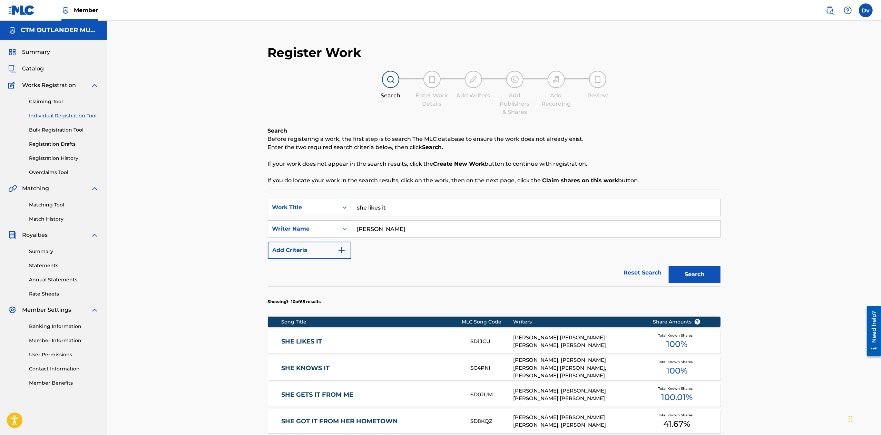
click at [312, 342] on link "SHE LIKES IT" at bounding box center [371, 341] width 180 height 8
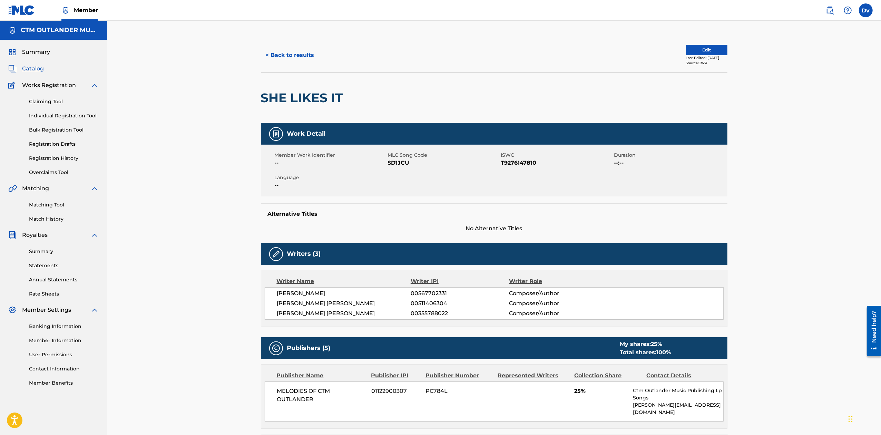
click at [306, 58] on button "< Back to results" at bounding box center [290, 55] width 58 height 17
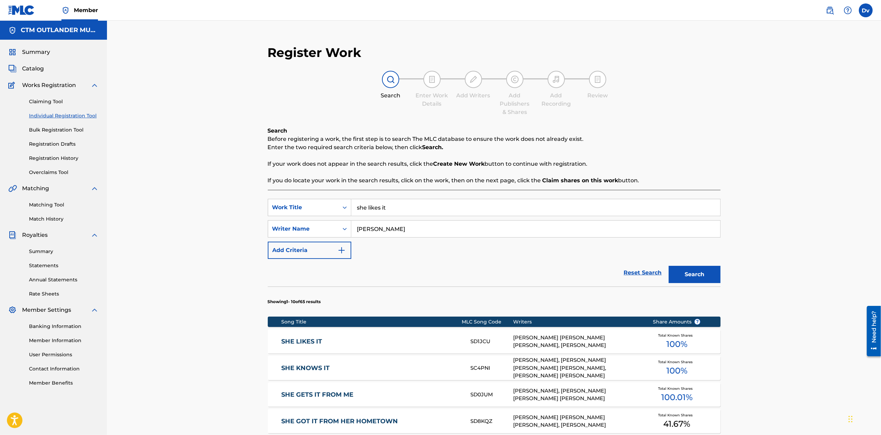
drag, startPoint x: 395, startPoint y: 207, endPoint x: 295, endPoint y: 182, distance: 102.4
click at [299, 185] on div "Search Before registering a work, the first step is to search The MLC database …" at bounding box center [494, 391] width 453 height 529
paste input "DIRT TO DUST"
type input "DIRT TO DUST"
click at [399, 249] on div "SearchWithCriteria5f95201d-a5f8-4e90-9dd8-662b4def61f6 Work Title DIRT TO DUST …" at bounding box center [494, 229] width 453 height 60
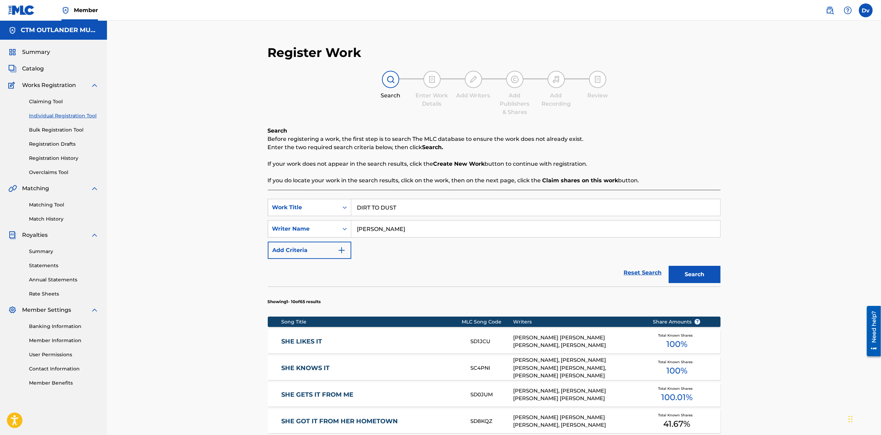
click at [689, 269] on button "Search" at bounding box center [695, 274] width 52 height 17
click at [309, 339] on link "DIRT TO DUST" at bounding box center [371, 341] width 180 height 8
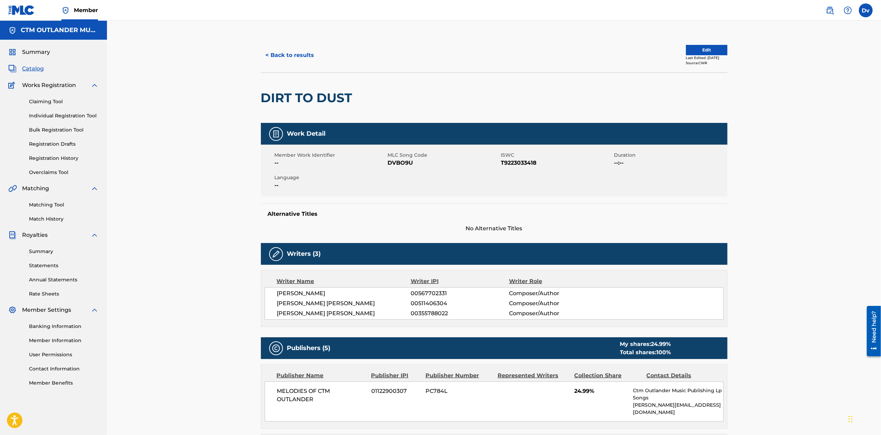
click at [290, 53] on button "< Back to results" at bounding box center [290, 55] width 58 height 17
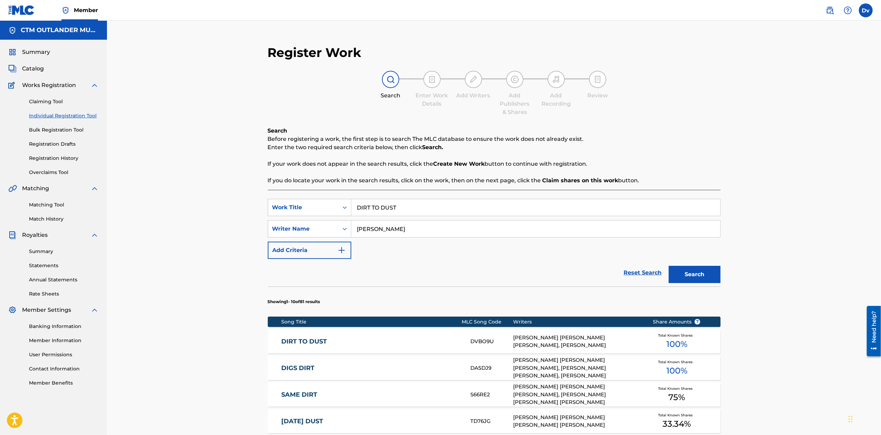
drag, startPoint x: 405, startPoint y: 210, endPoint x: 267, endPoint y: 177, distance: 141.9
click at [268, 179] on div "Search Before registering a work, the first step is to search The MLC database …" at bounding box center [494, 391] width 453 height 529
paste input "YOU LOOK GOOD"
type input "YOU LOOK GOOD"
click at [463, 282] on div "Reset Search Search" at bounding box center [494, 273] width 453 height 28
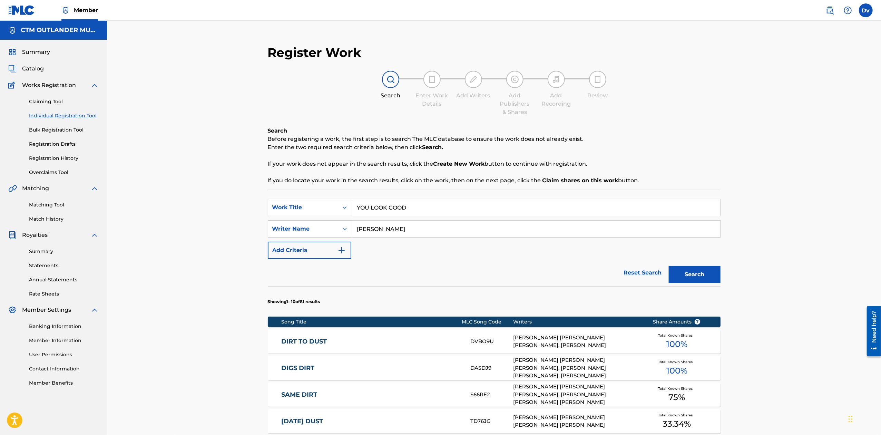
click at [718, 271] on button "Search" at bounding box center [695, 274] width 52 height 17
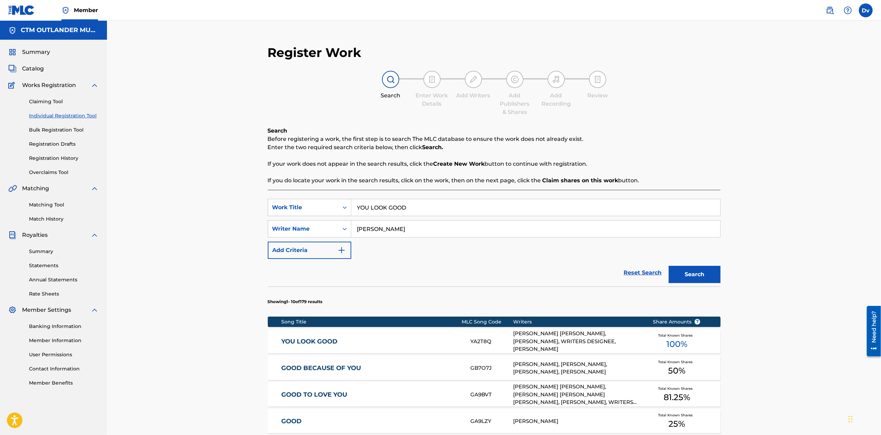
click at [313, 341] on link "YOU LOOK GOOD" at bounding box center [371, 341] width 180 height 8
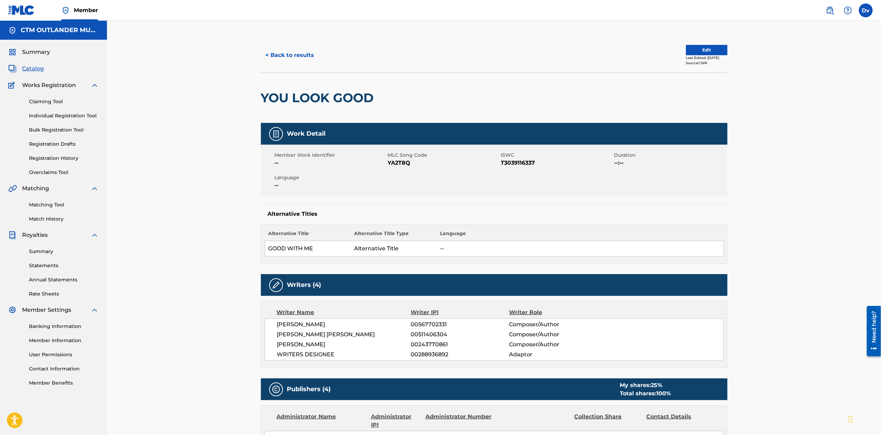
click at [307, 53] on button "< Back to results" at bounding box center [290, 55] width 58 height 17
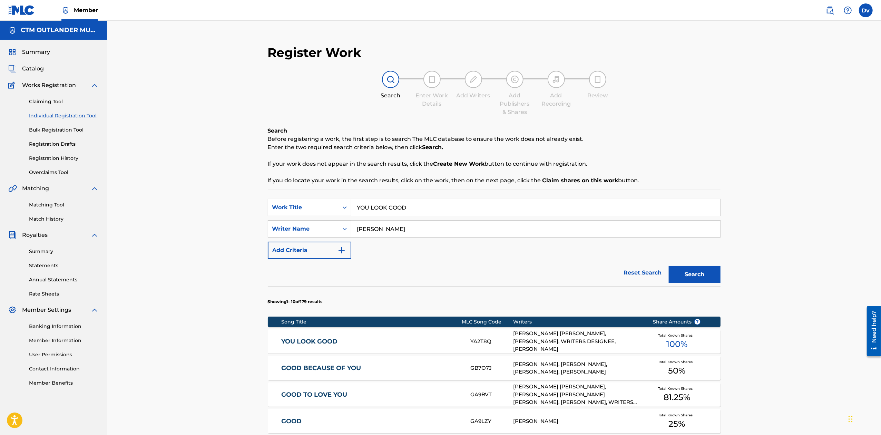
drag, startPoint x: 432, startPoint y: 210, endPoint x: 262, endPoint y: 189, distance: 171.4
click at [269, 191] on div "SearchWithCriteria5f95201d-a5f8-4e90-9dd8-662b4def61f6 Work Title YOU LOOK GOOD…" at bounding box center [494, 423] width 453 height 466
paste input "COUNTRY OUT THE BOY"
type input "country out the boy"
click at [698, 269] on button "Search" at bounding box center [695, 274] width 52 height 17
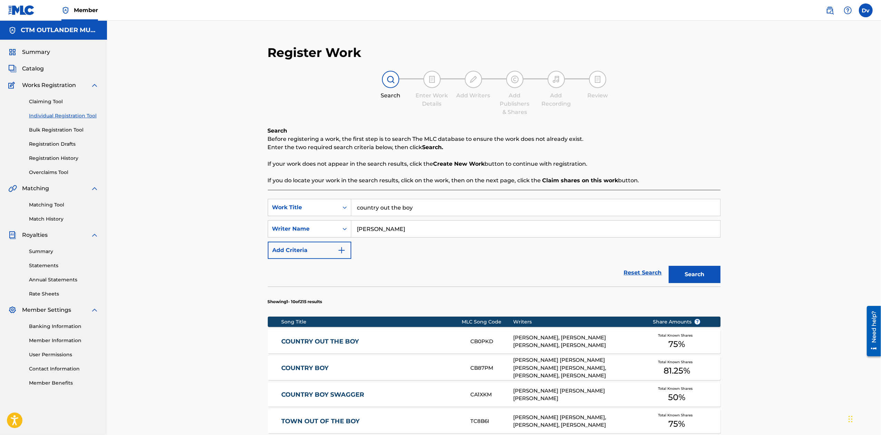
click at [333, 342] on link "COUNTRY OUT THE BOY" at bounding box center [371, 341] width 180 height 8
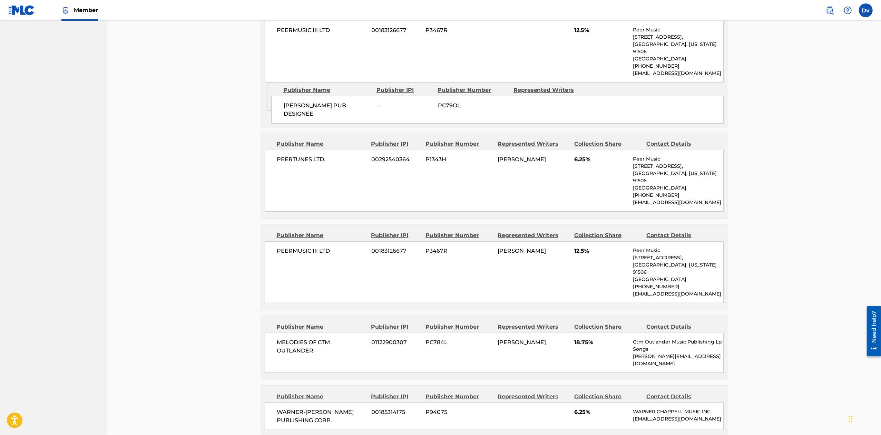
scroll to position [506, 0]
